Goal: Task Accomplishment & Management: Complete application form

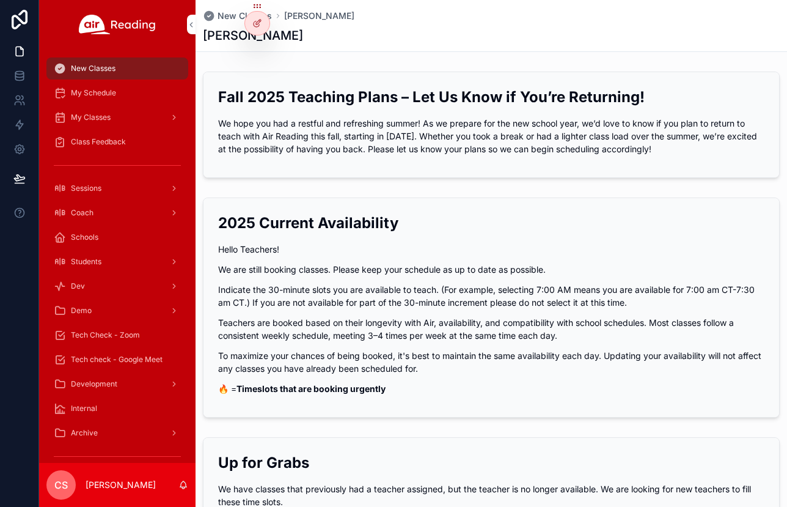
click at [92, 209] on span "Coach" at bounding box center [82, 213] width 23 height 10
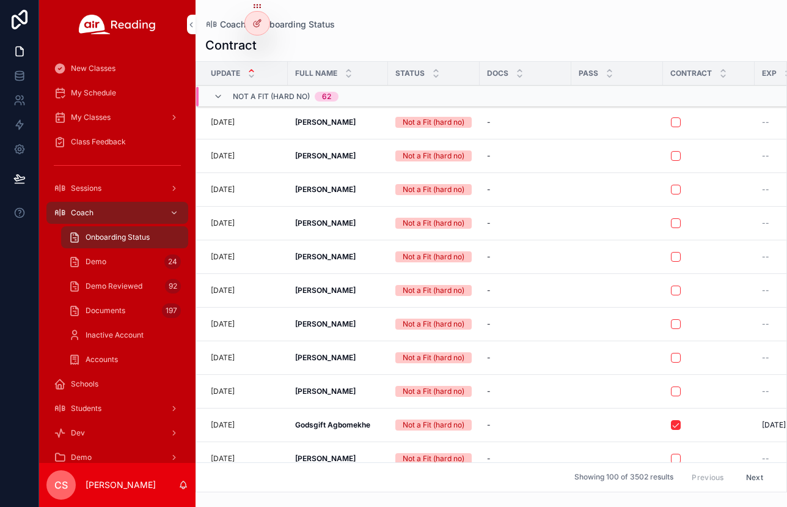
click at [106, 259] on div "Demo 24" at bounding box center [124, 262] width 112 height 20
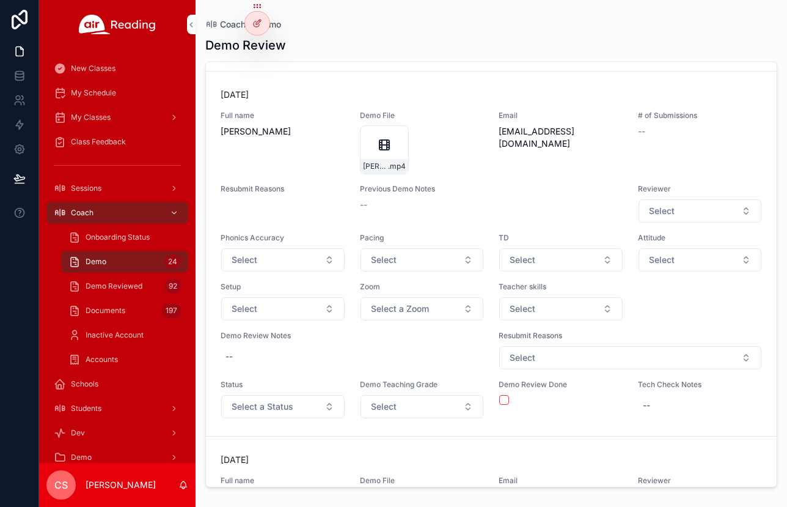
scroll to position [342, 0]
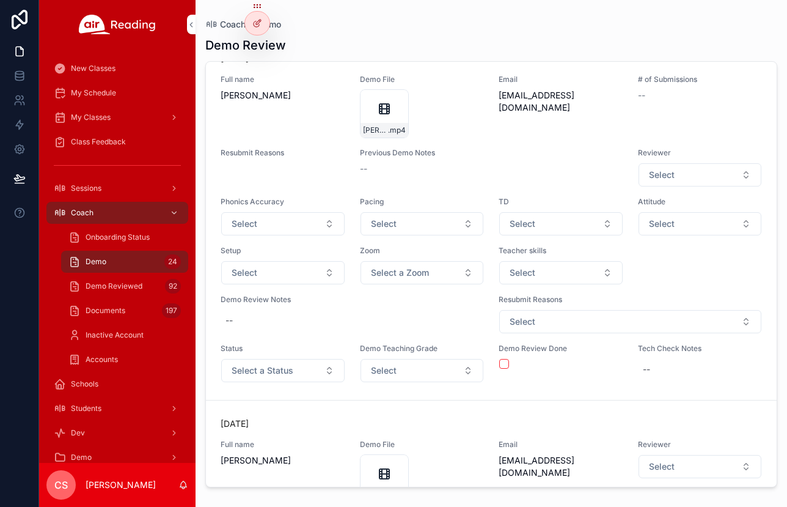
click at [299, 367] on button "Select a Status" at bounding box center [282, 370] width 123 height 23
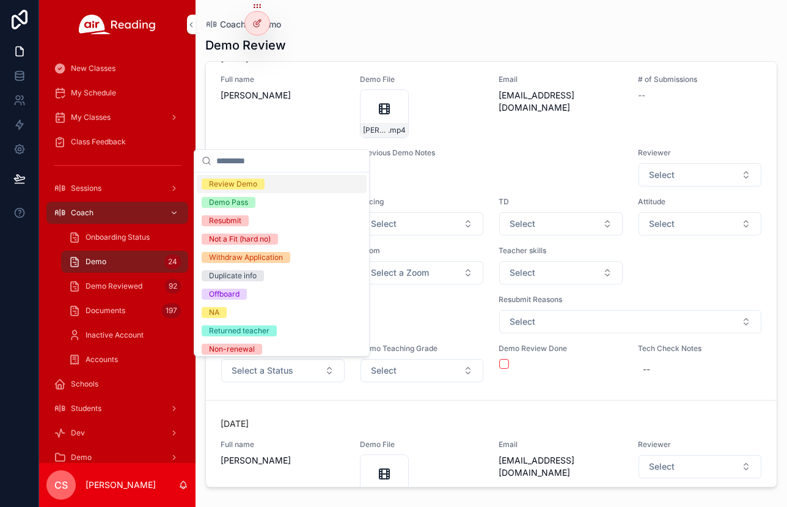
click at [260, 189] on span "Review Demo" at bounding box center [233, 183] width 63 height 11
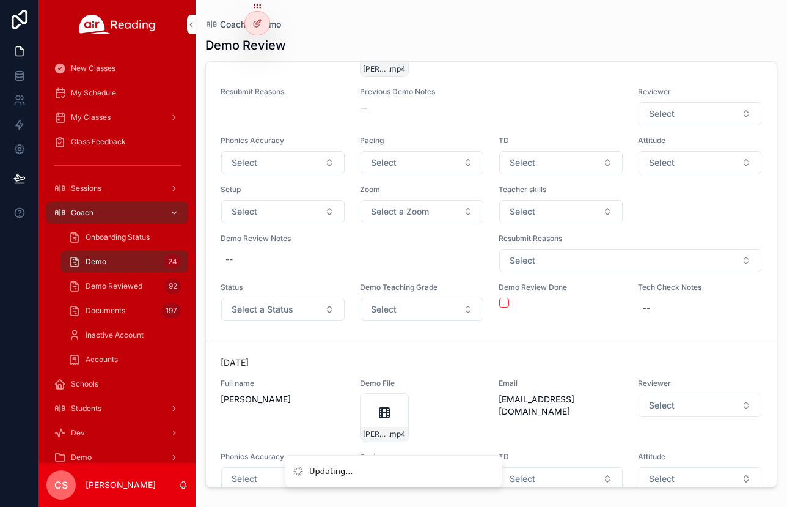
scroll to position [1404, 0]
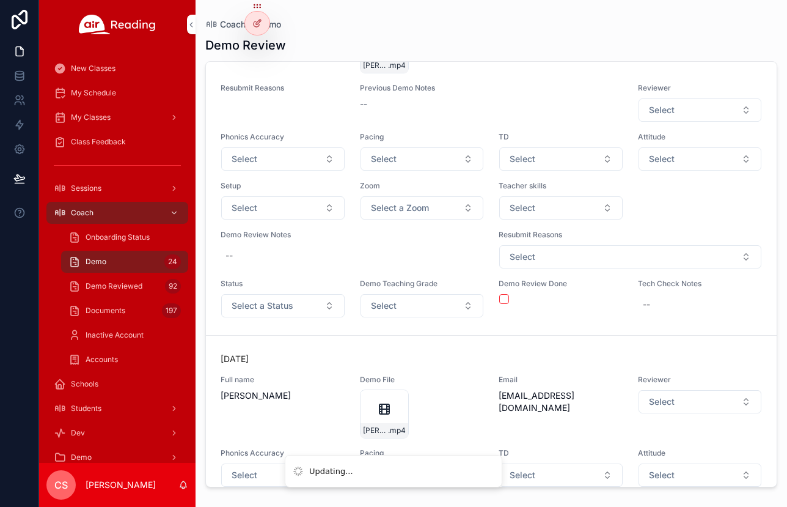
click at [281, 306] on span "Select a Status" at bounding box center [263, 306] width 62 height 12
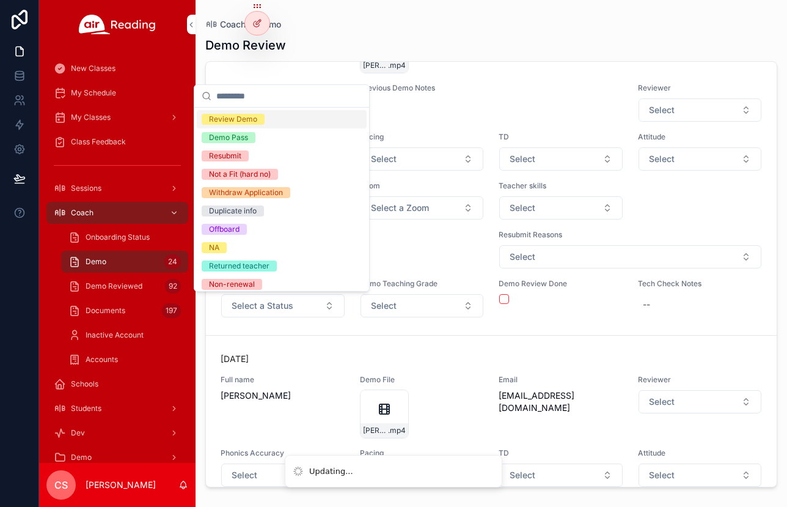
click at [248, 123] on div "Review Demo" at bounding box center [233, 119] width 48 height 11
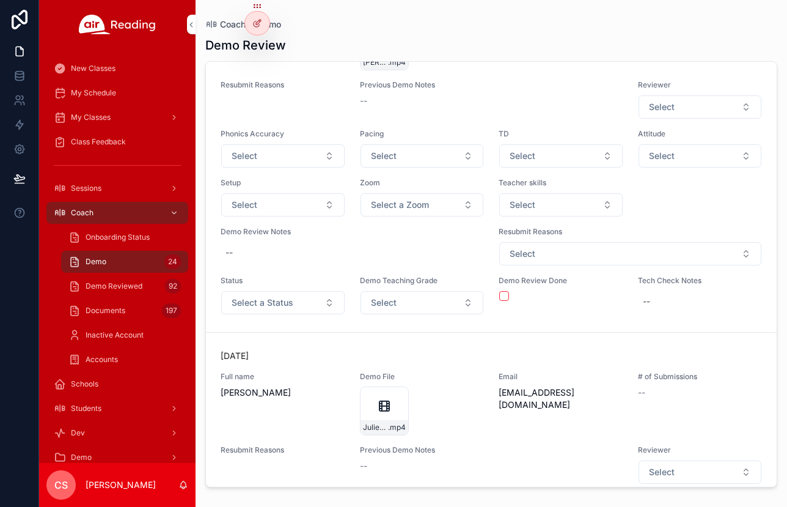
scroll to position [3356, 0]
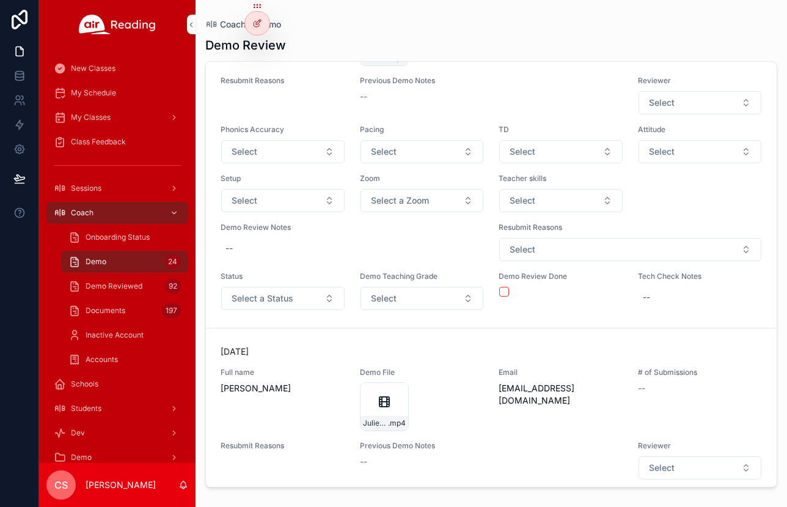
click at [261, 292] on span "Select a Status" at bounding box center [263, 298] width 62 height 12
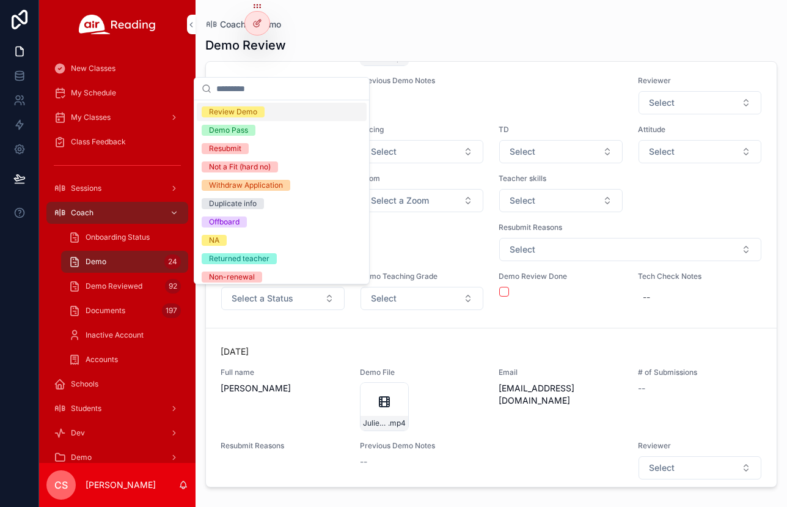
click at [243, 112] on div "Review Demo" at bounding box center [233, 111] width 48 height 11
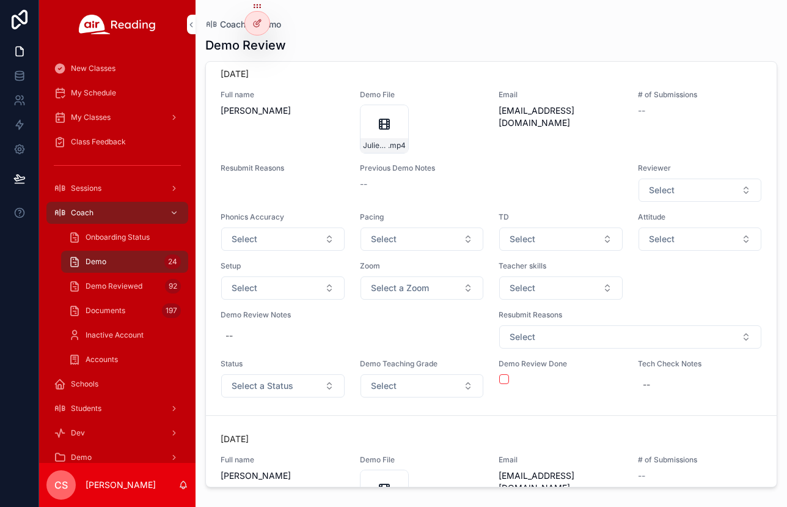
scroll to position [3630, 0]
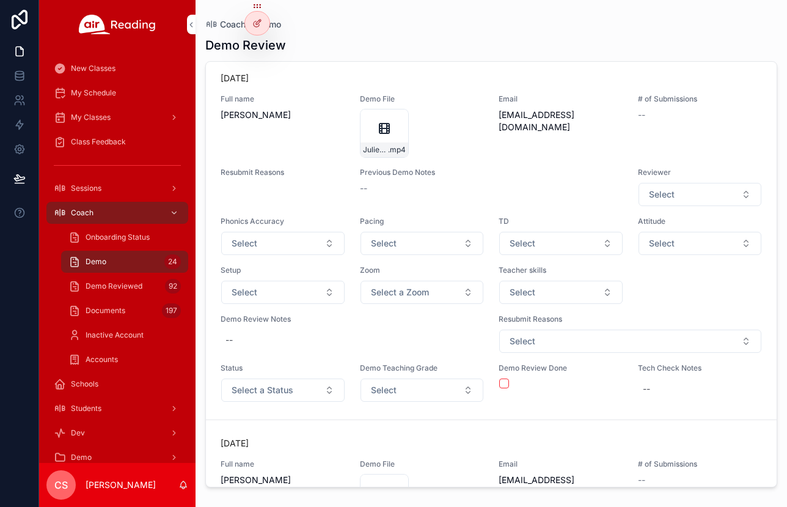
click at [268, 380] on button "Select a Status" at bounding box center [282, 389] width 123 height 23
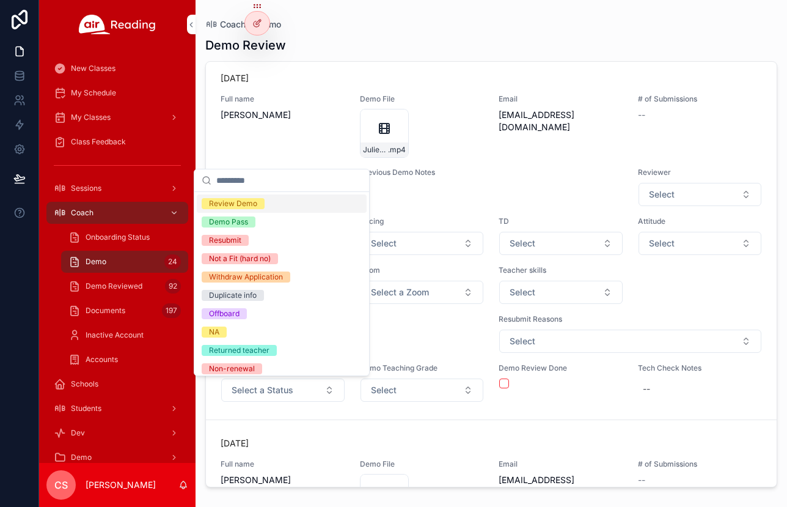
click at [249, 205] on div "Review Demo" at bounding box center [233, 203] width 48 height 11
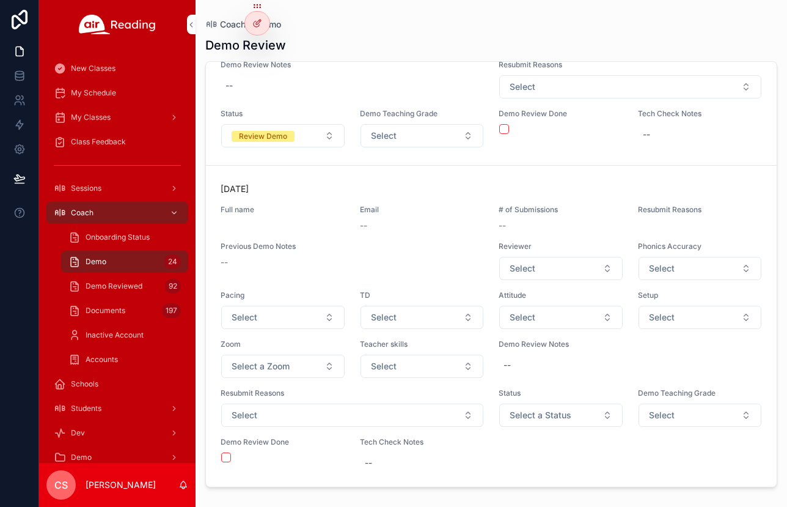
scroll to position [7780, 0]
